Goal: Task Accomplishment & Management: Manage account settings

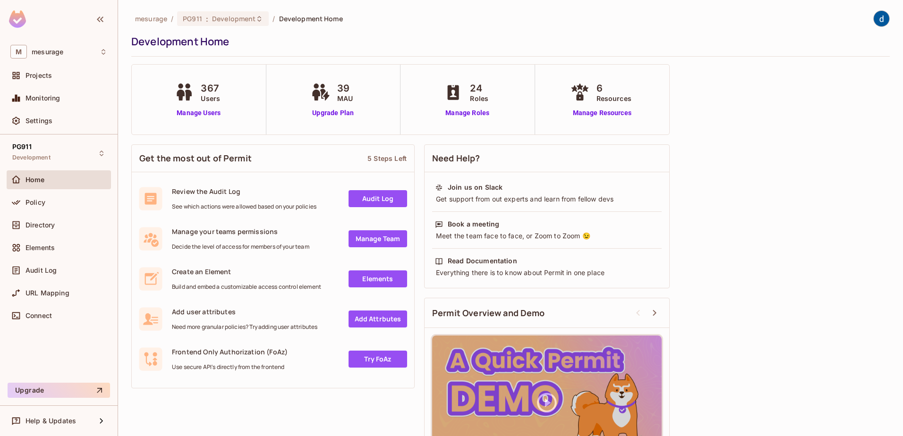
click at [199, 121] on div "367 Users Manage Users" at bounding box center [199, 100] width 135 height 70
click at [199, 118] on div "367 Users Manage Users" at bounding box center [199, 100] width 135 height 70
click at [199, 115] on link "Manage Users" at bounding box center [198, 113] width 52 height 10
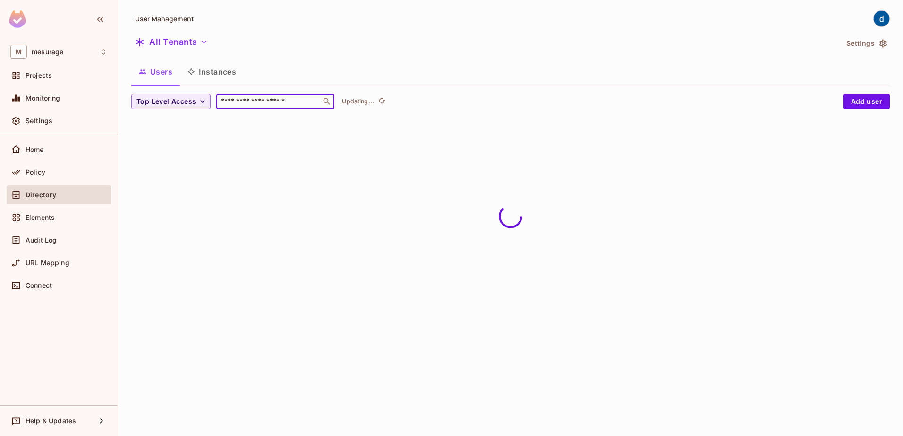
click at [264, 97] on input "text" at bounding box center [268, 101] width 99 height 9
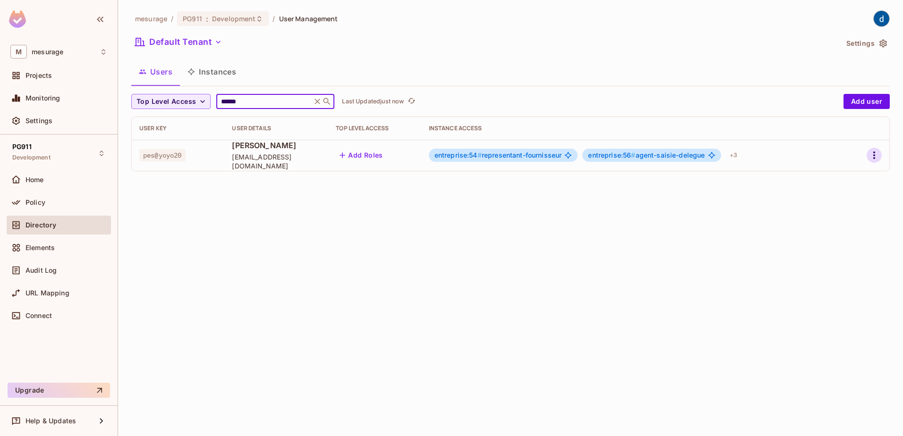
type input "******"
click at [872, 153] on icon "button" at bounding box center [873, 155] width 11 height 11
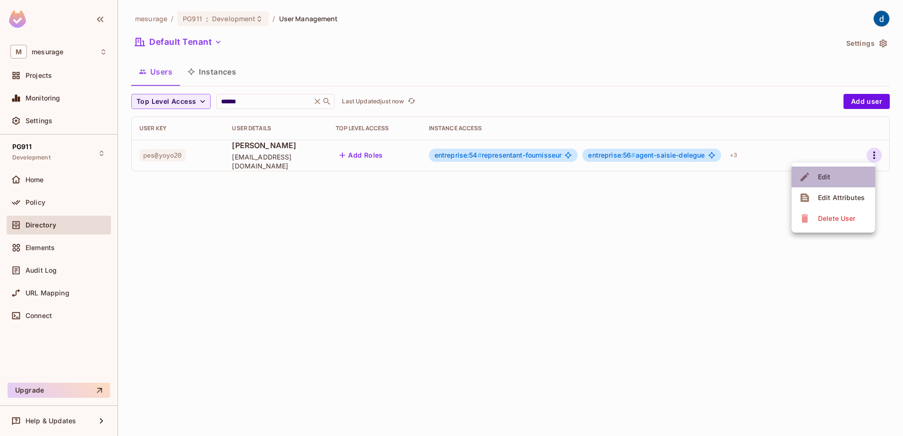
click at [842, 172] on li "Edit" at bounding box center [833, 177] width 84 height 21
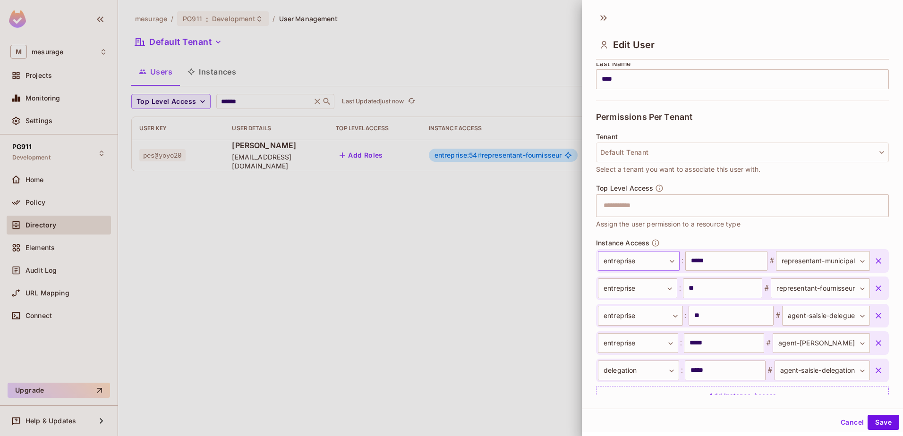
scroll to position [189, 0]
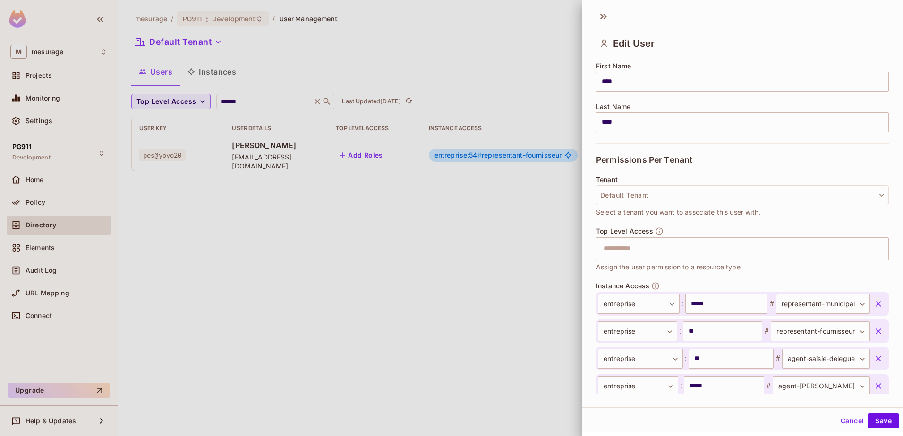
scroll to position [127, 0]
